Goal: Information Seeking & Learning: Learn about a topic

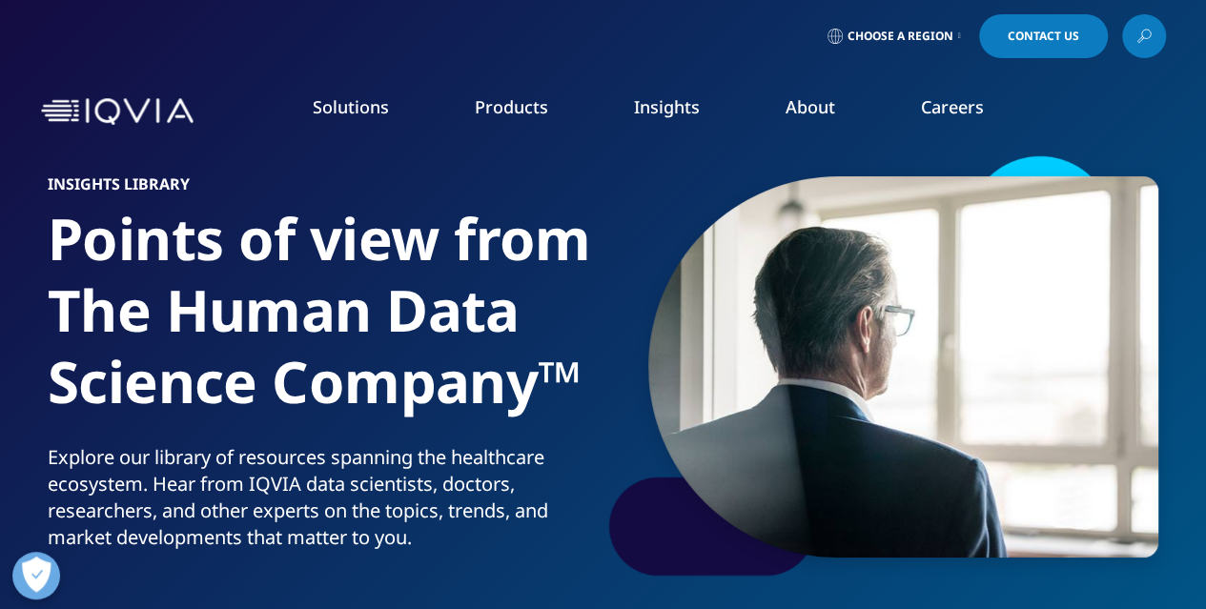
click at [640, 262] on link "News" at bounding box center [765, 256] width 295 height 21
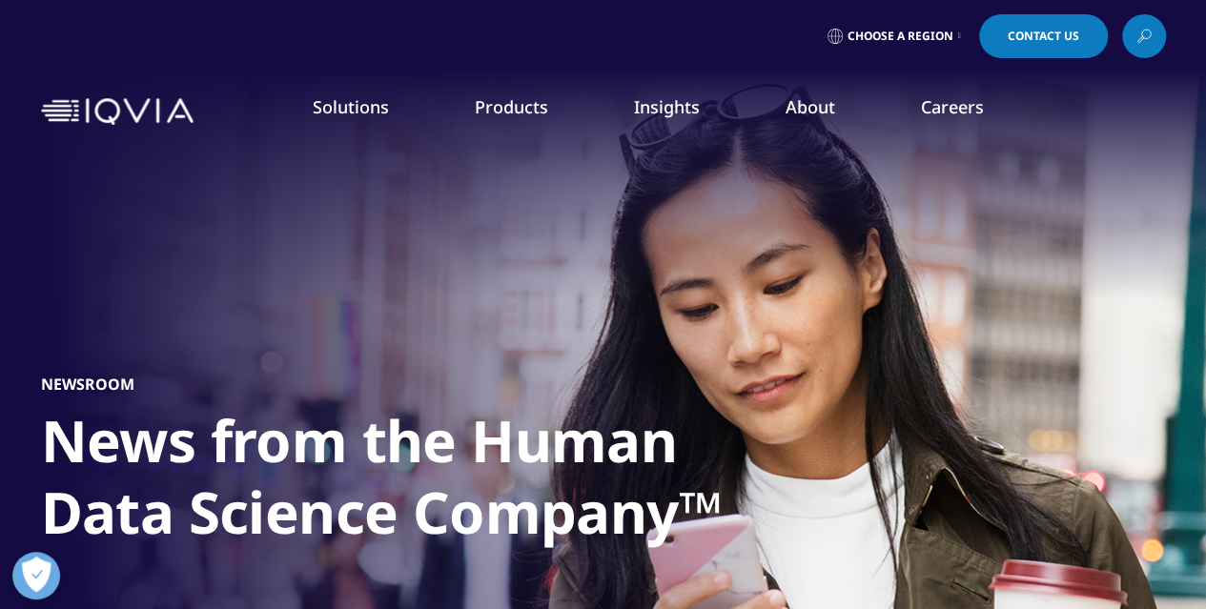
click at [111, 367] on link "DISCOVER INSIGHTS" at bounding box center [153, 370] width 230 height 16
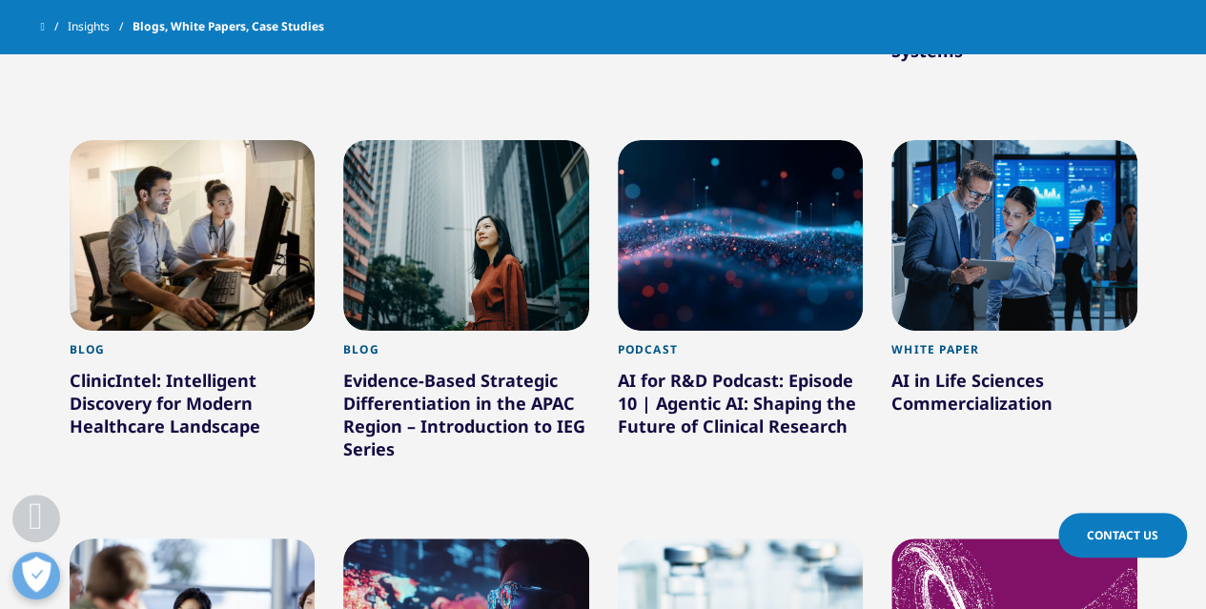
scroll to position [1192, 0]
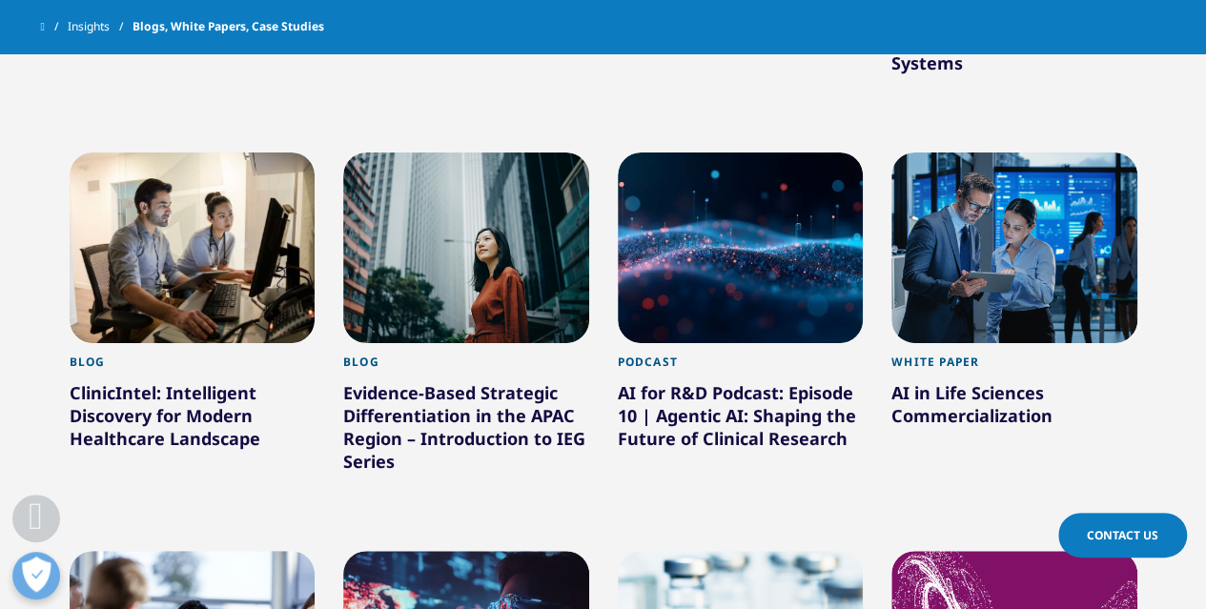
click at [483, 274] on div at bounding box center [466, 248] width 246 height 191
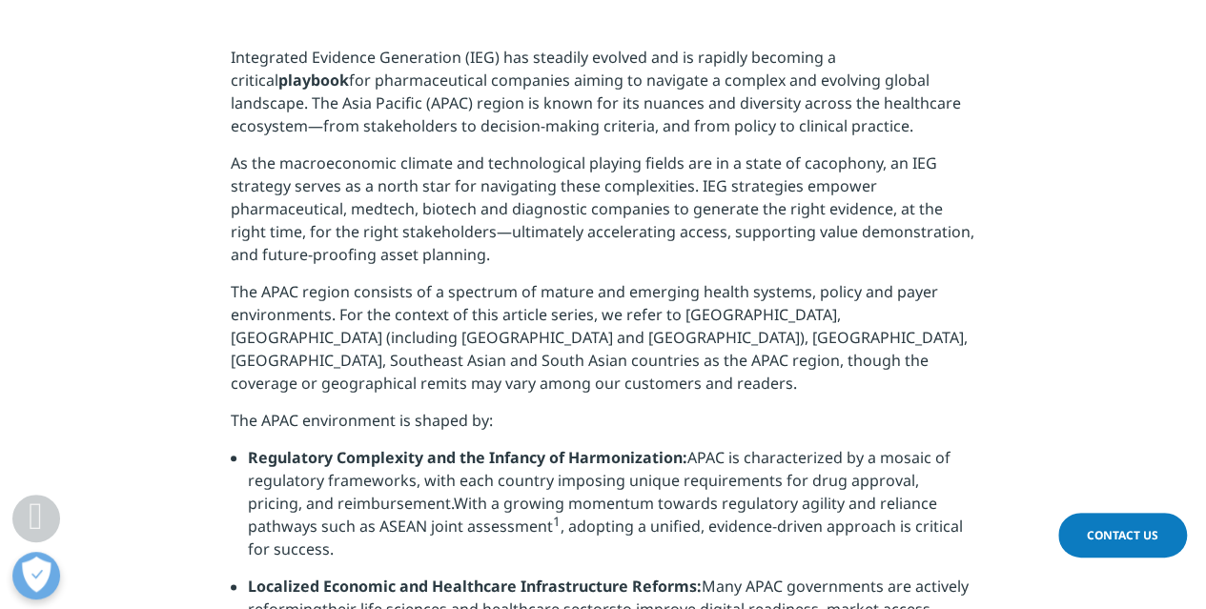
scroll to position [835, 0]
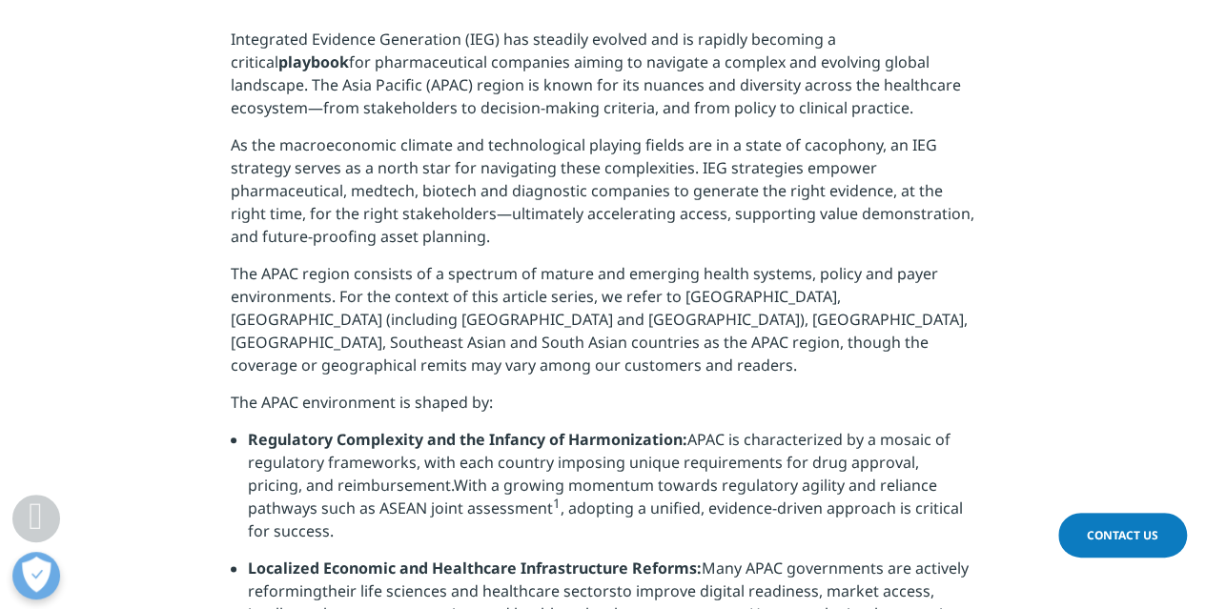
drag, startPoint x: 1217, startPoint y: 43, endPoint x: 1220, endPoint y: 157, distance: 114.5
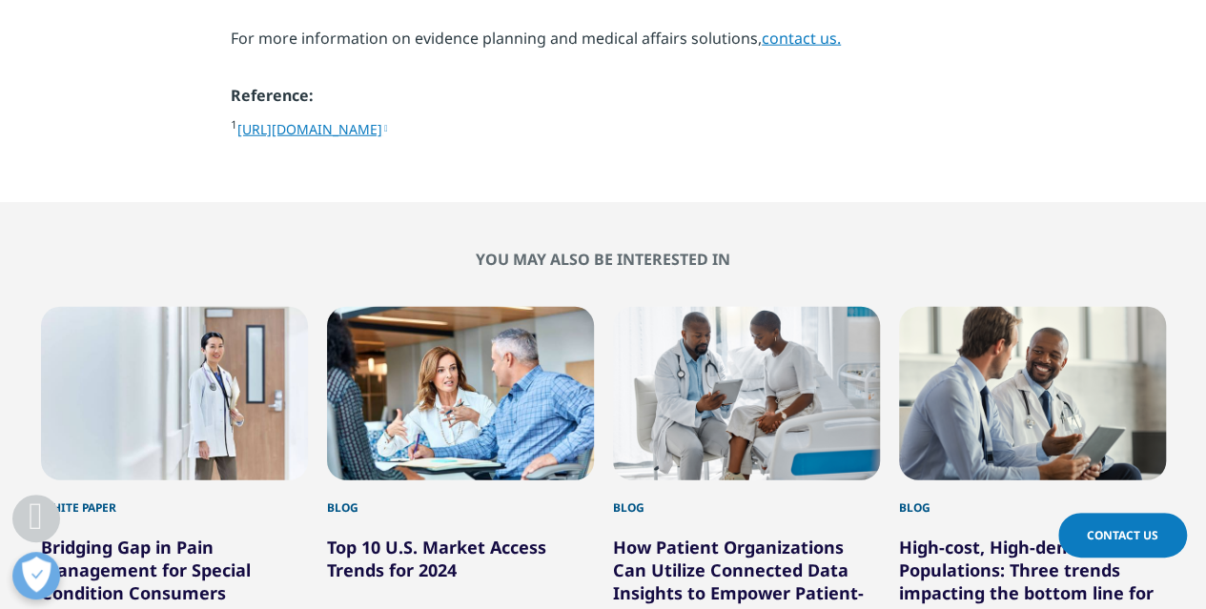
scroll to position [2469, 0]
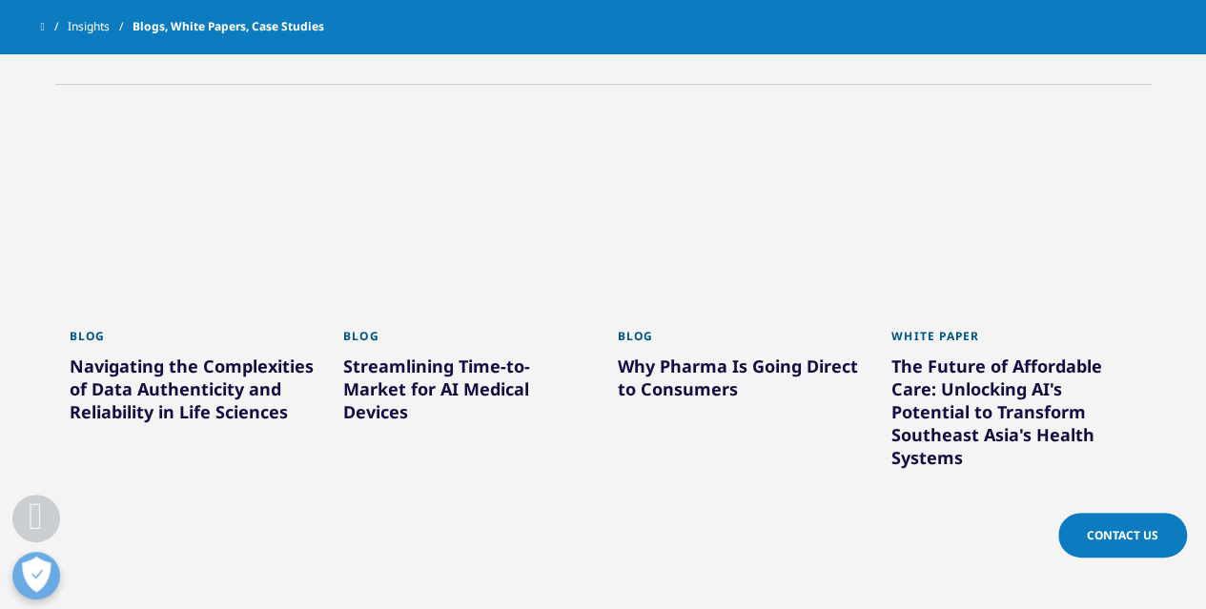
scroll to position [782, 0]
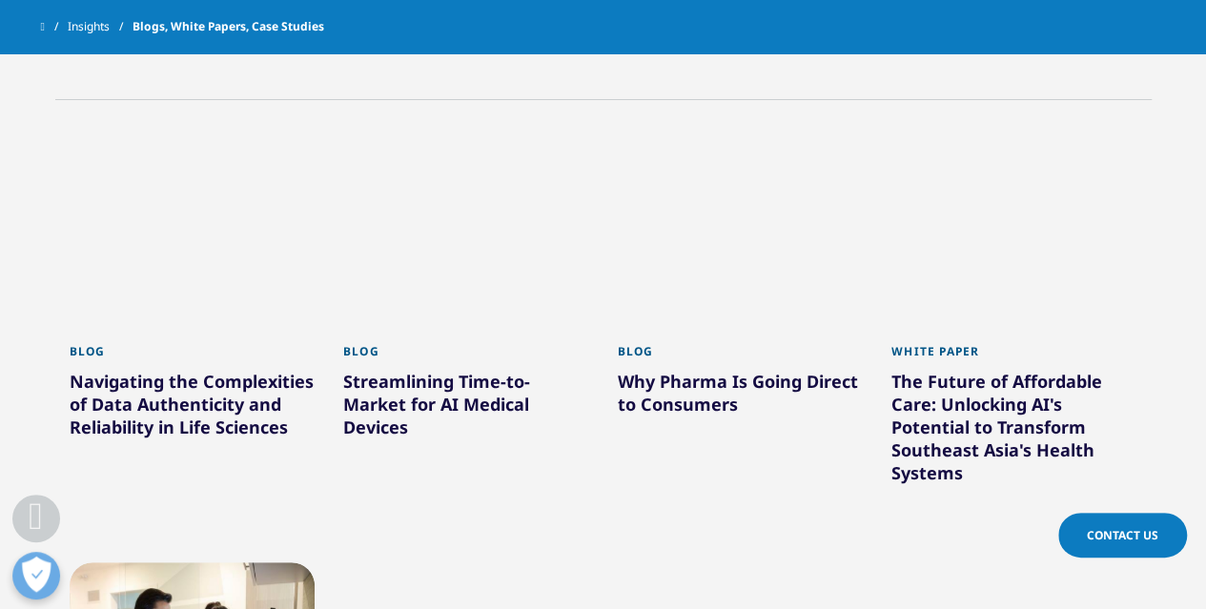
click at [478, 244] on div at bounding box center [466, 237] width 246 height 191
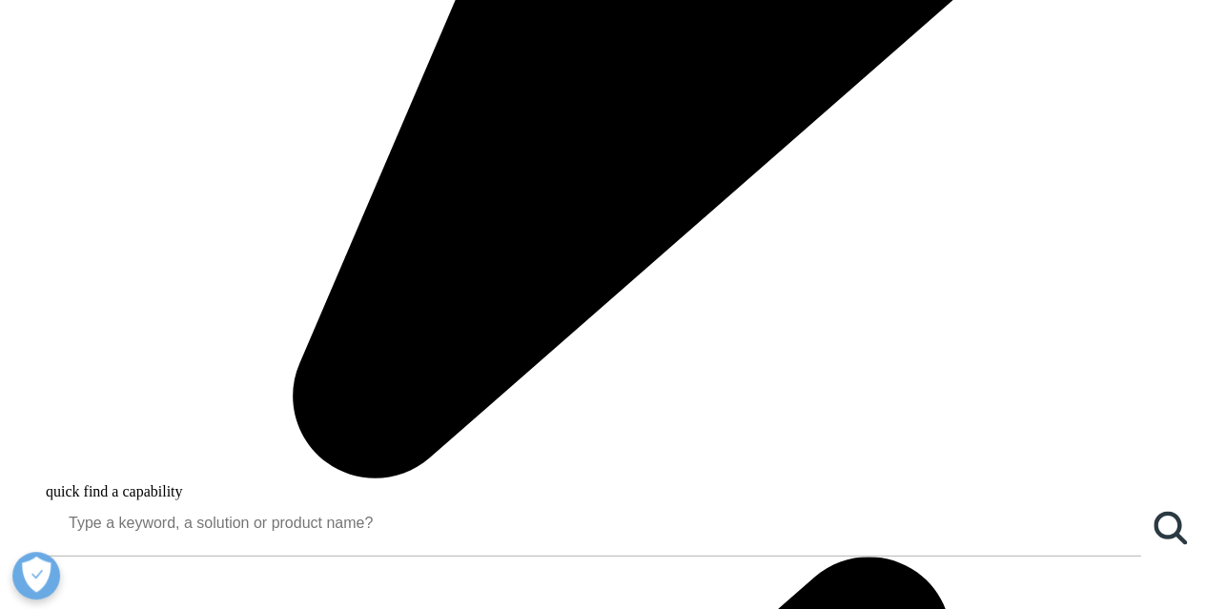
scroll to position [1322, 0]
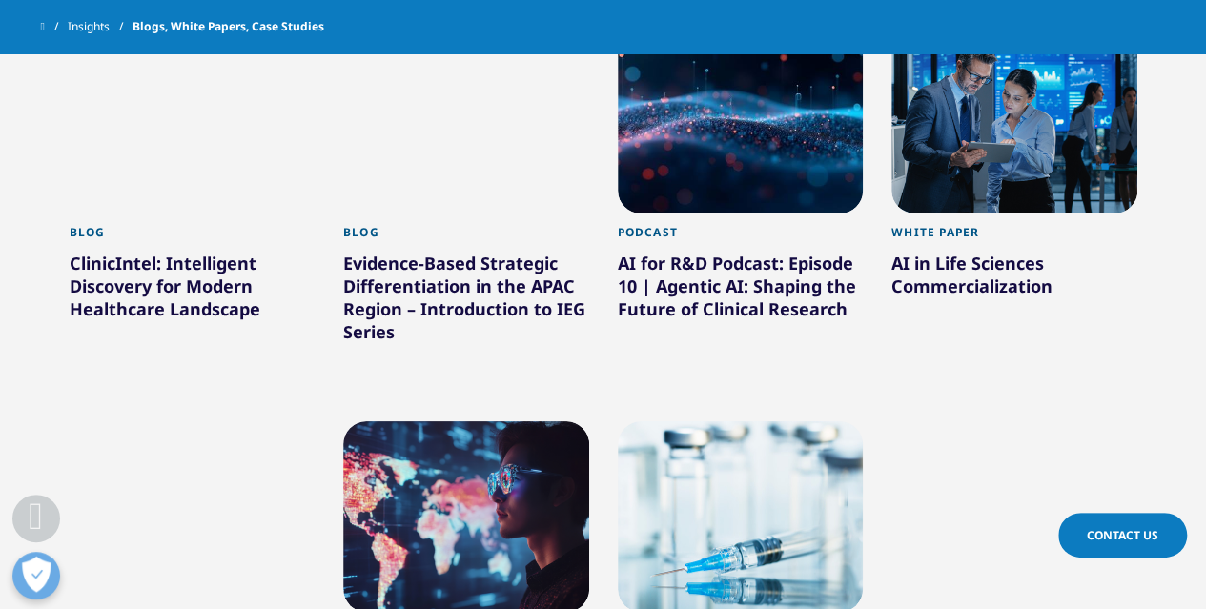
click at [201, 186] on div at bounding box center [193, 118] width 246 height 191
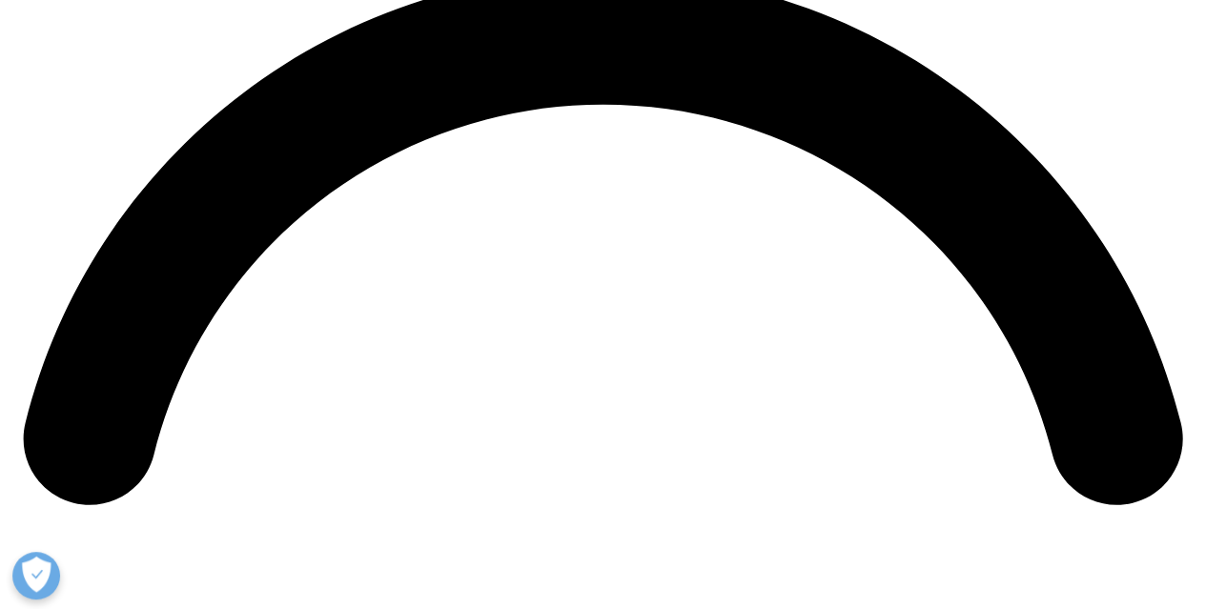
scroll to position [2481, 0]
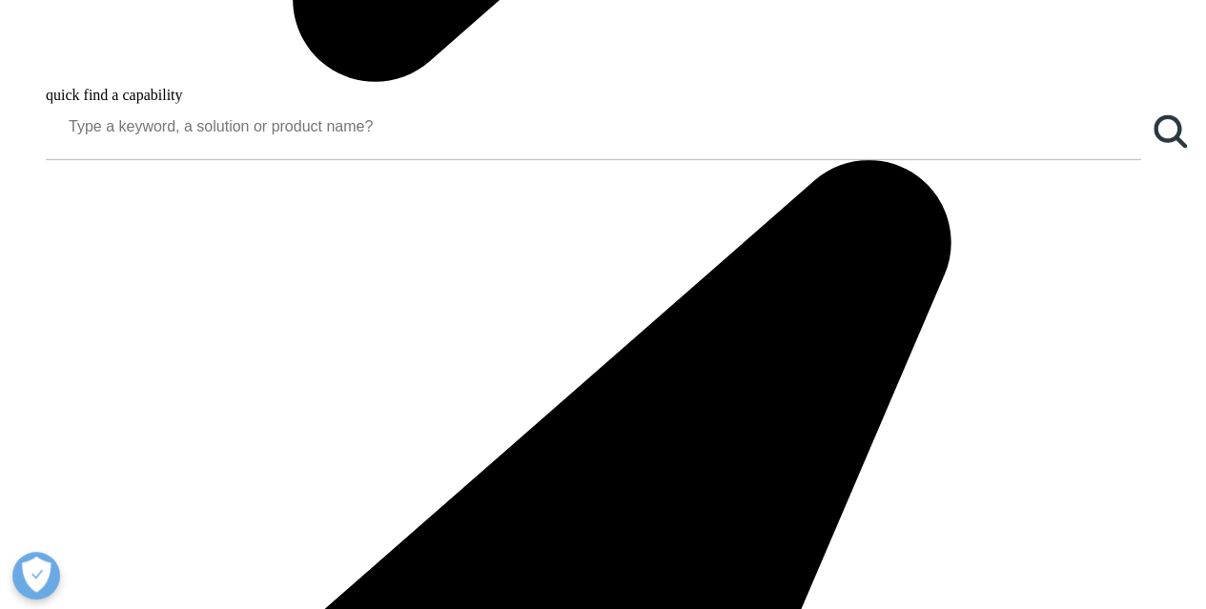
scroll to position [1755, 0]
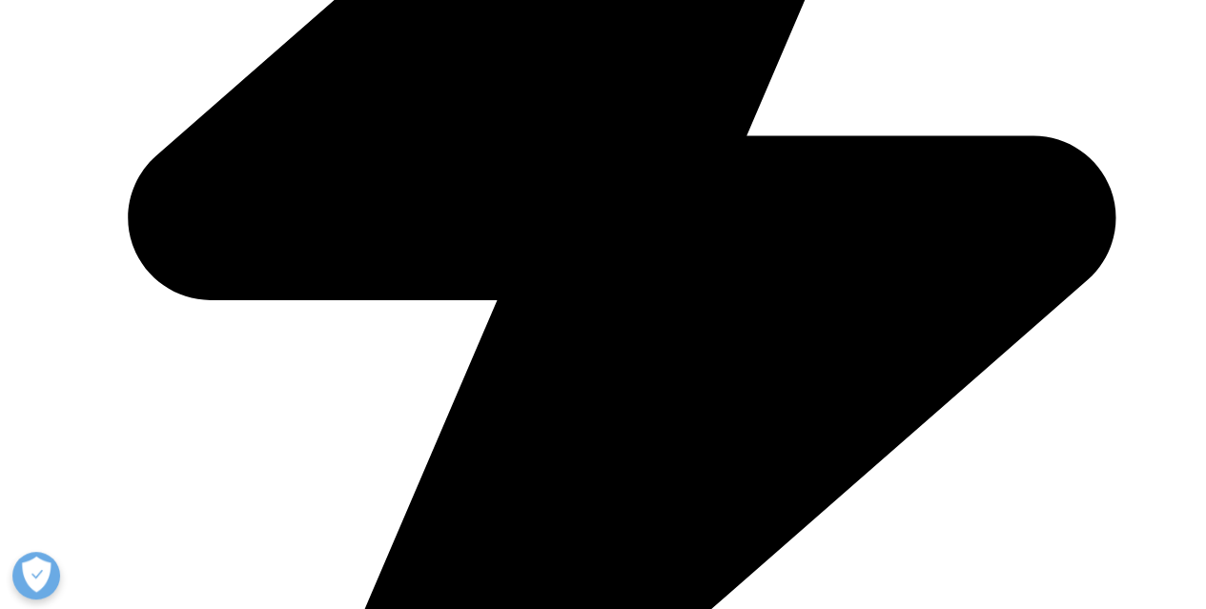
scroll to position [2849, 0]
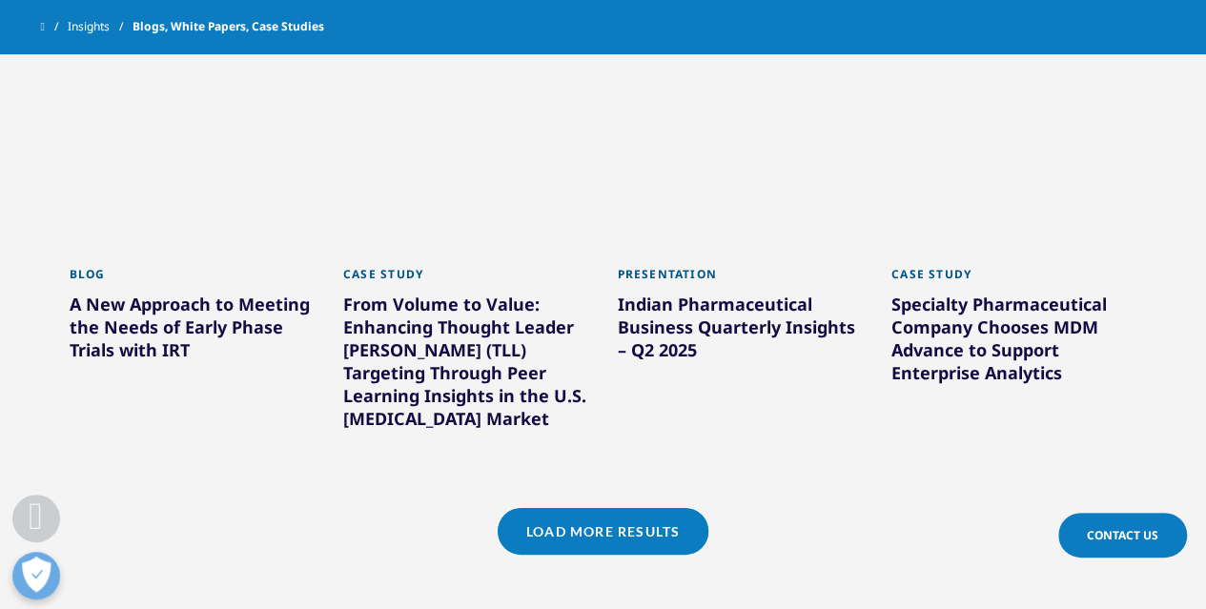
click at [256, 256] on link "Blog A New Approach to Meeting the Needs of Early Phase Trials with IRT" at bounding box center [193, 333] width 246 height 155
